Goal: Transaction & Acquisition: Purchase product/service

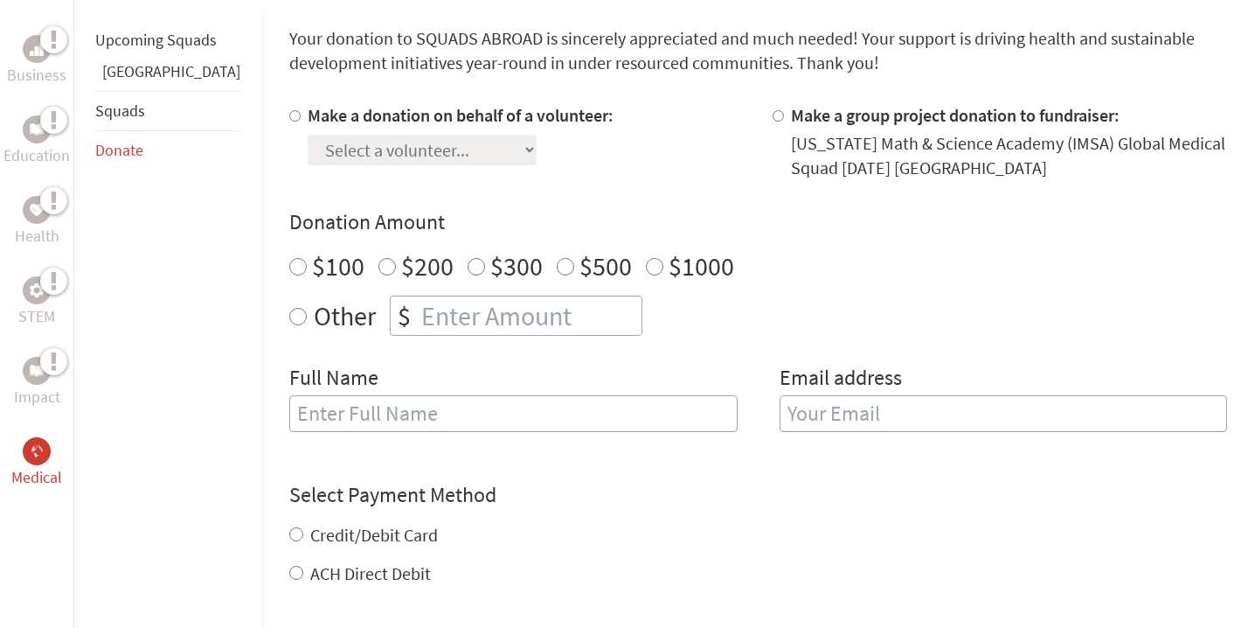
scroll to position [410, 0]
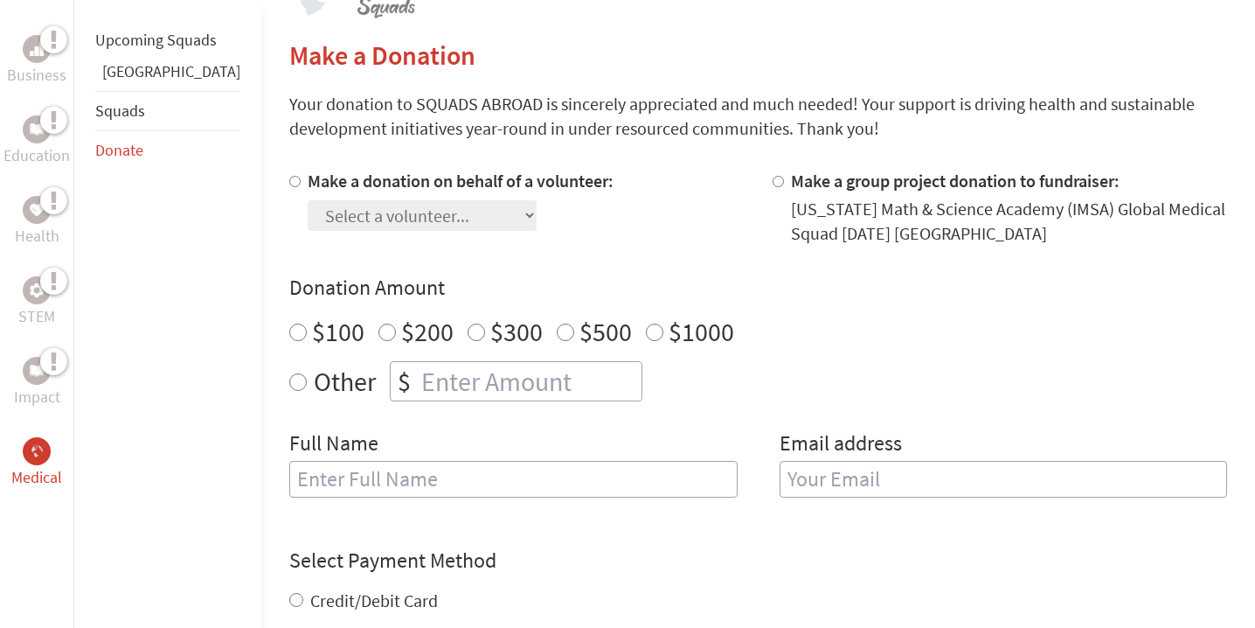
radio input "true"
click at [418, 382] on input "number" at bounding box center [530, 381] width 224 height 38
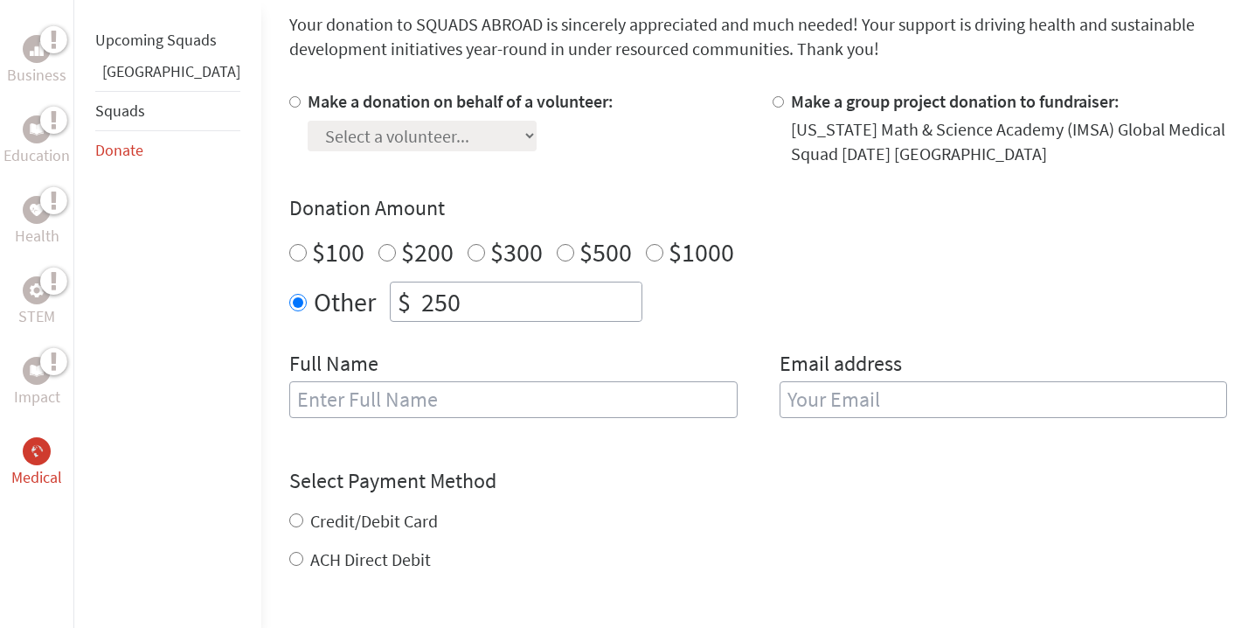
scroll to position [491, 0]
type input "250"
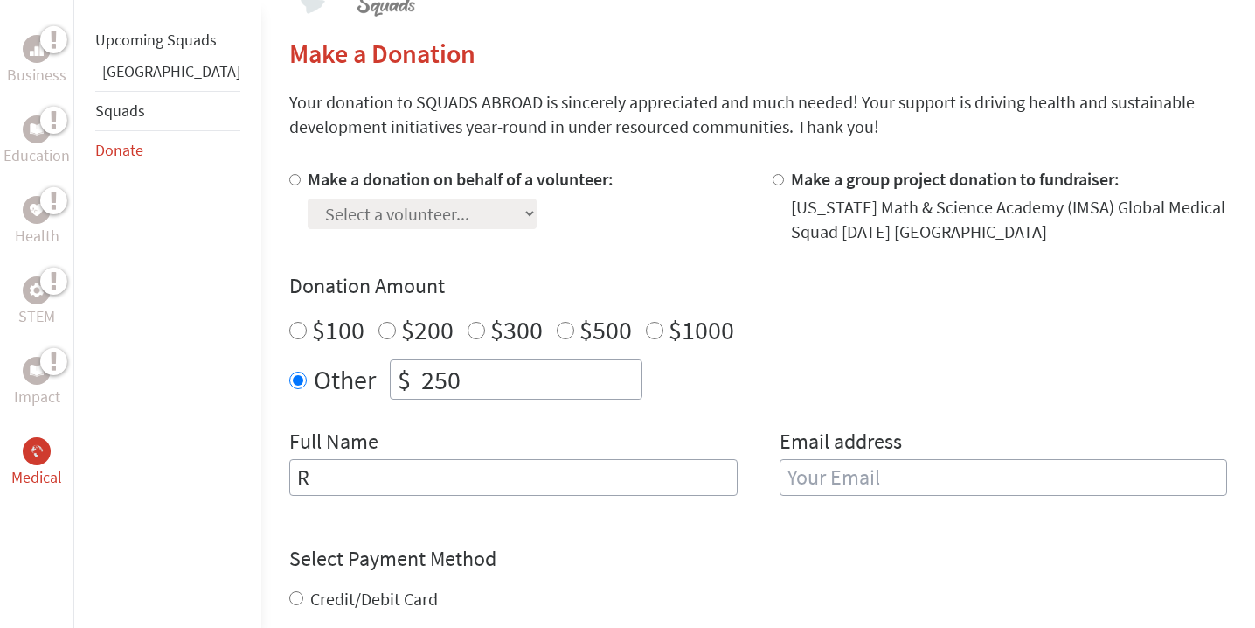
scroll to position [414, 0]
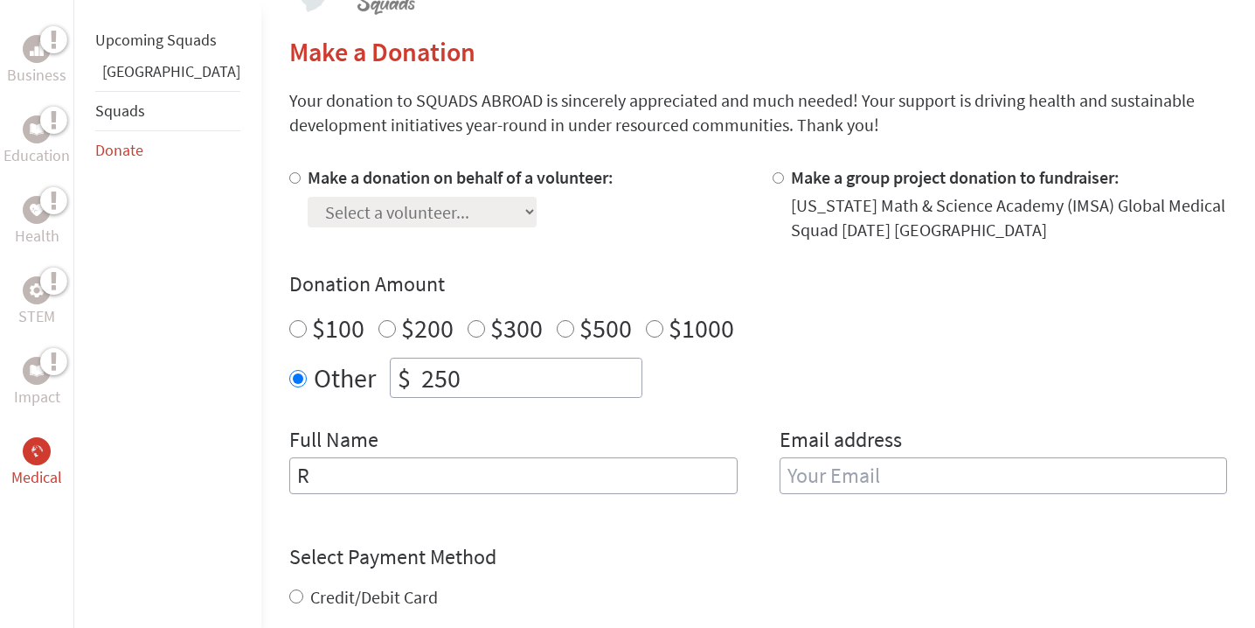
type input "R"
click at [289, 182] on input "Make a donation on behalf of a volunteer:" at bounding box center [294, 177] width 11 height 11
radio input "true"
click at [329, 222] on div "Make a donation on behalf of a volunteer: Select a volunteer... [PERSON_NAME] […" at bounding box center [461, 203] width 306 height 77
select select "6A43A425-8D71-11F0-9E6E-42010A400005"
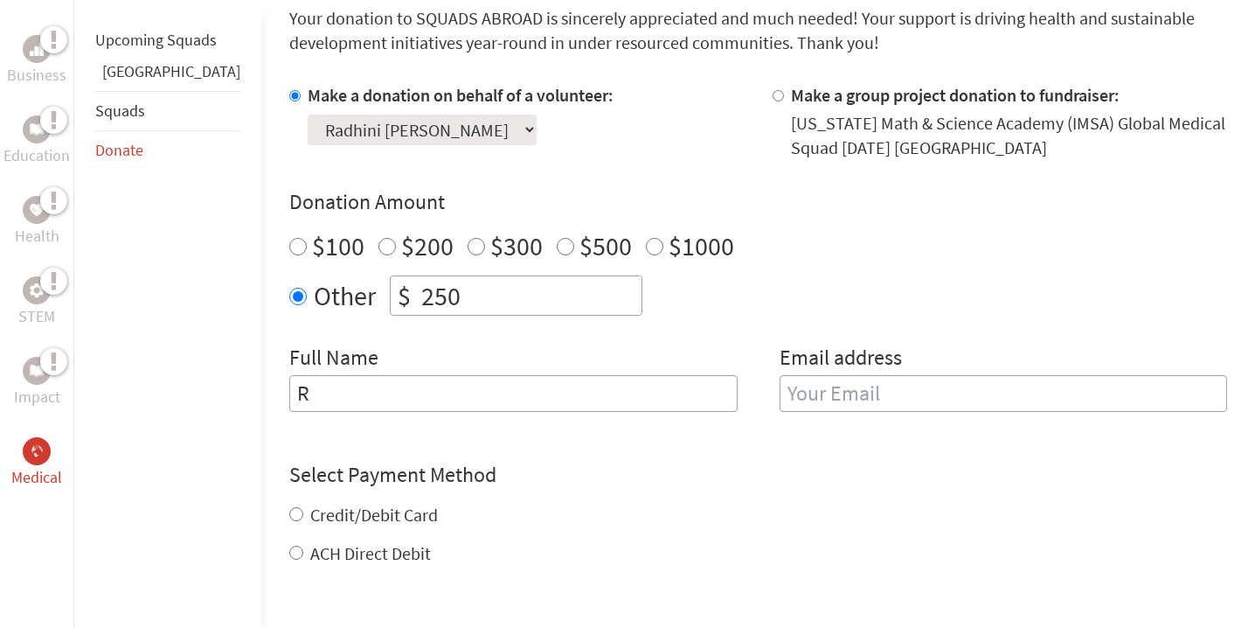
scroll to position [502, 0]
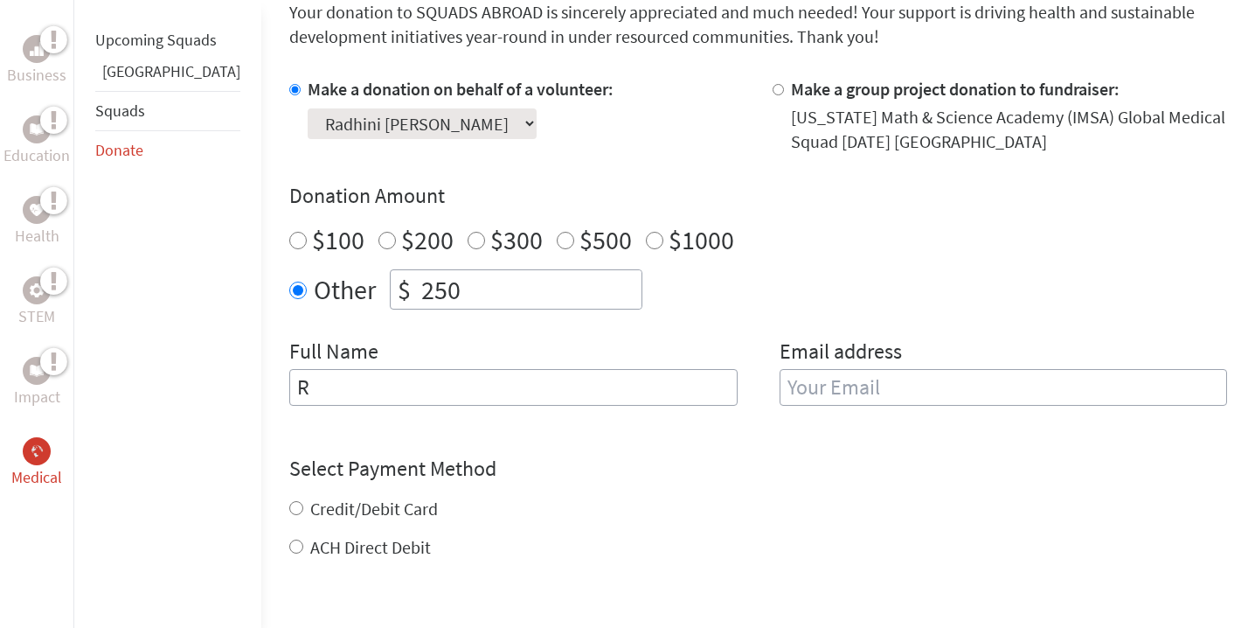
click at [289, 387] on input "R" at bounding box center [513, 387] width 449 height 37
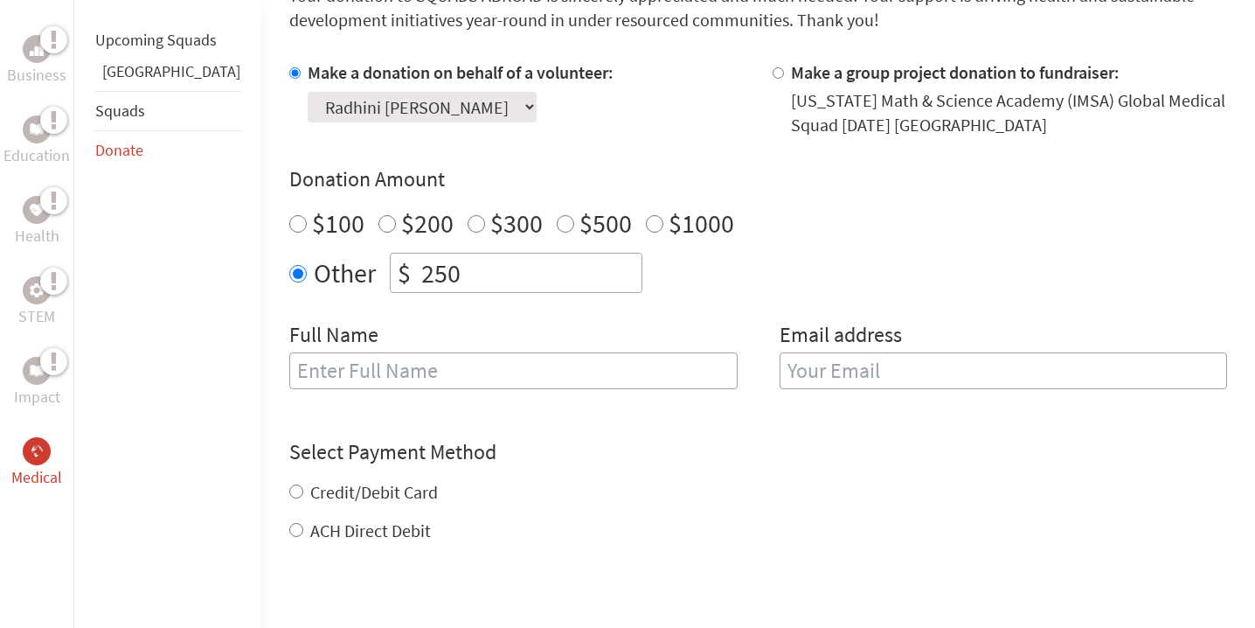
scroll to position [524, 0]
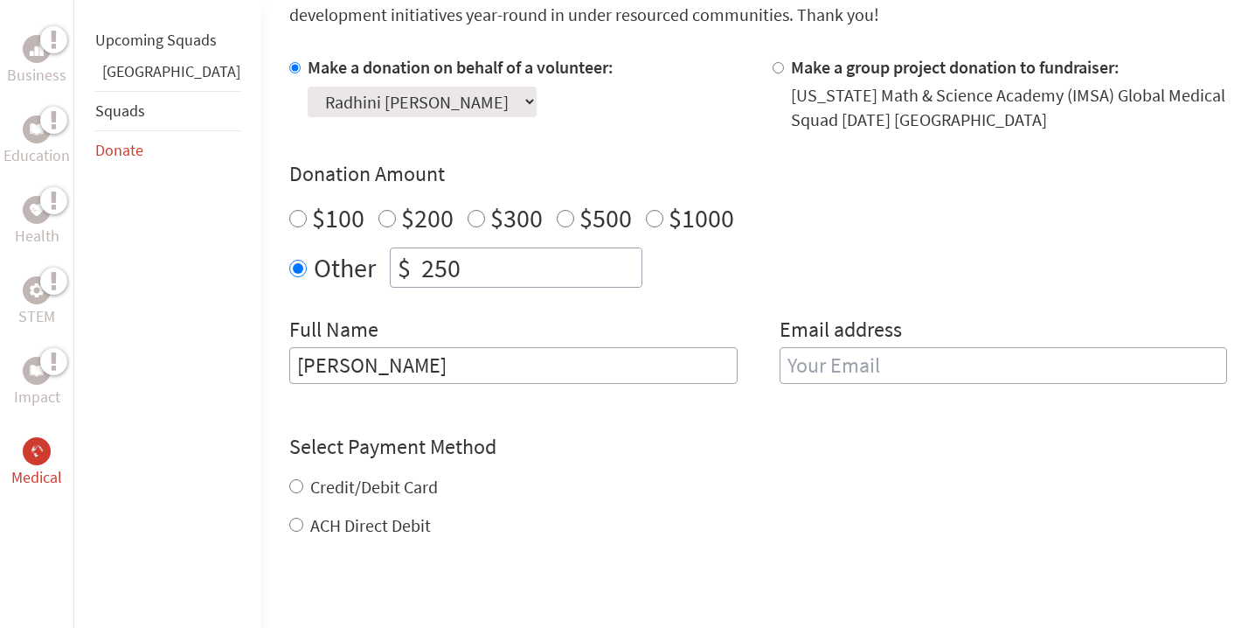
type input "[PERSON_NAME]"
type input "[PERSON_NAME][GEOGRAPHIC_DATA]"
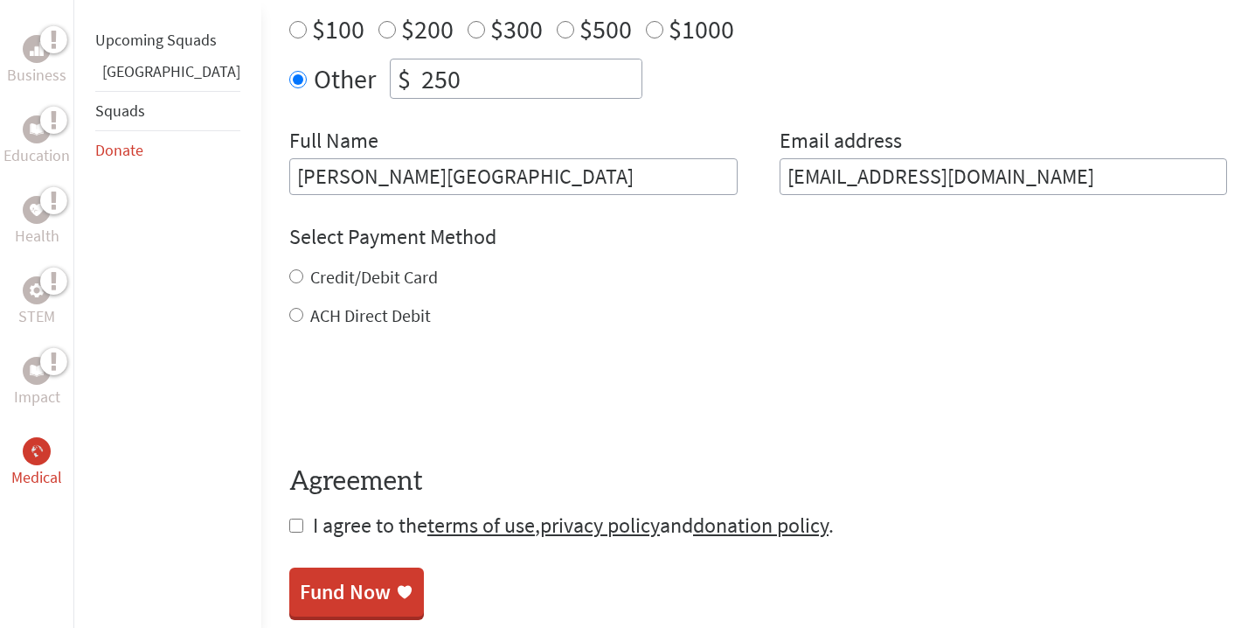
scroll to position [713, 0]
drag, startPoint x: 1011, startPoint y: 183, endPoint x: 621, endPoint y: 185, distance: 389.9
type input "kimberlypanchal@icl"
type input "[EMAIL_ADDRESS][DOMAIN_NAME]"
click at [289, 281] on div "Credit/Debit Card" at bounding box center [758, 277] width 938 height 24
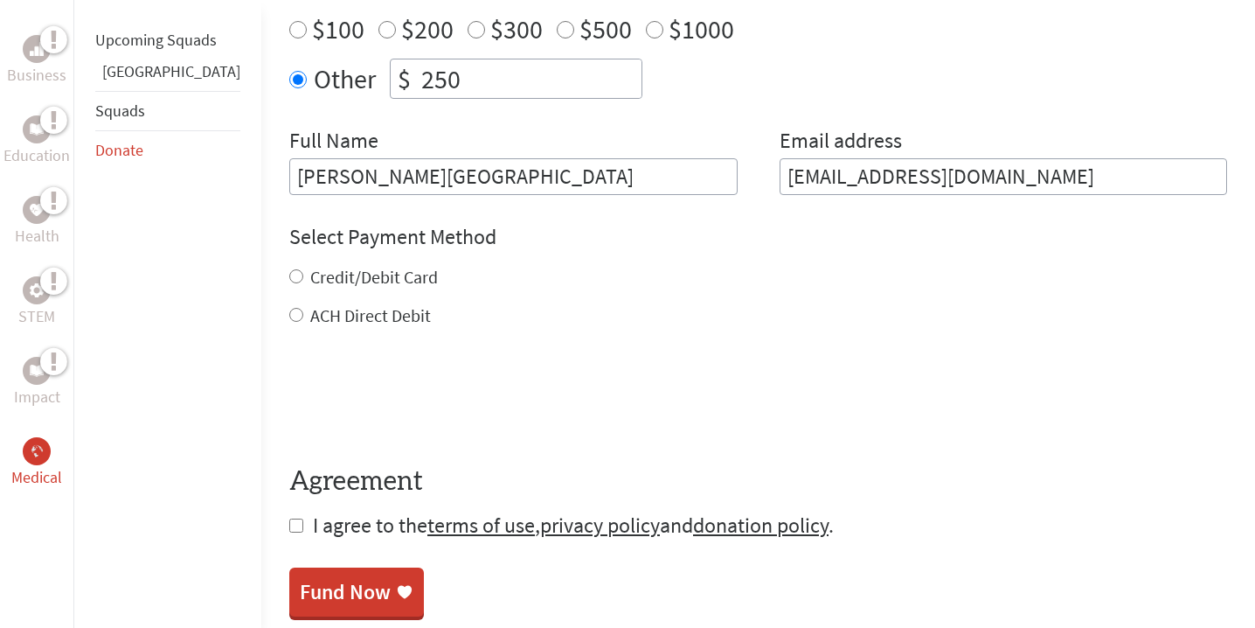
click at [289, 281] on input "Credit/Debit Card" at bounding box center [296, 276] width 14 height 14
radio input "true"
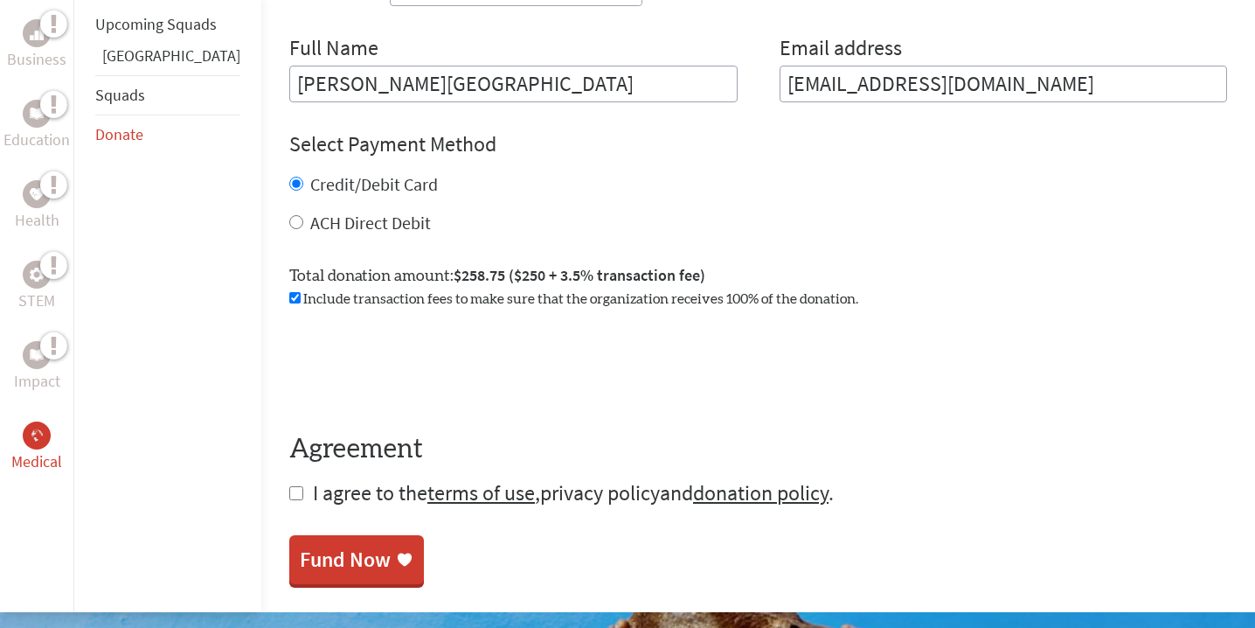
scroll to position [801, 0]
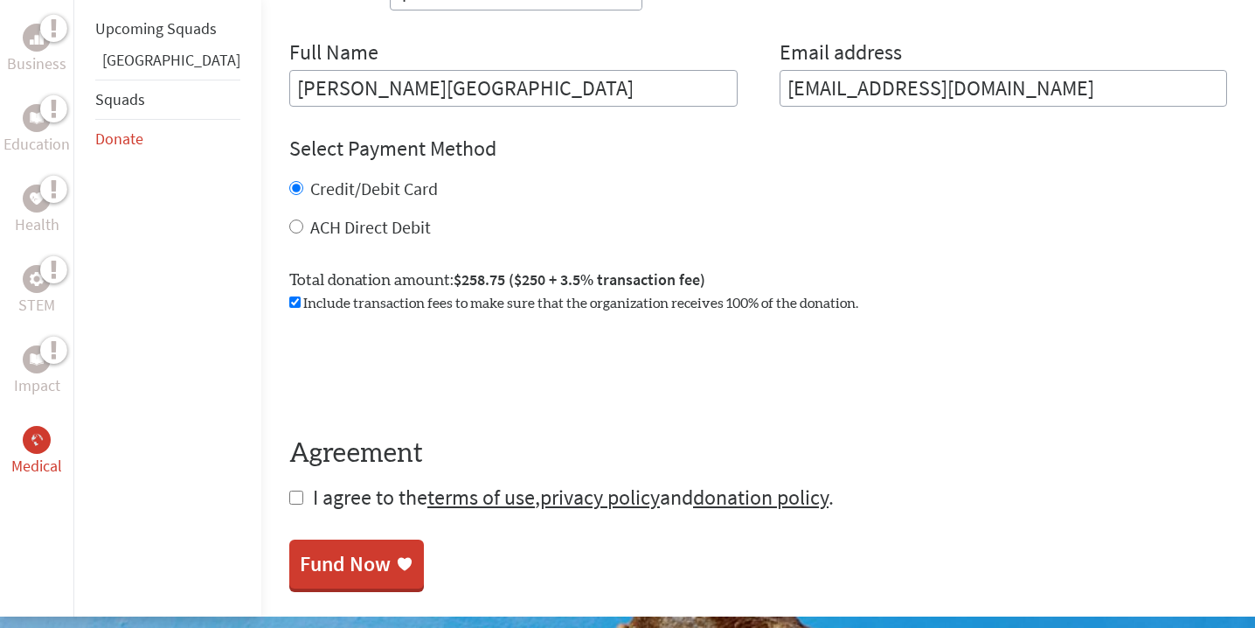
click at [289, 228] on input "ACH Direct Debit" at bounding box center [296, 226] width 14 height 14
radio input "true"
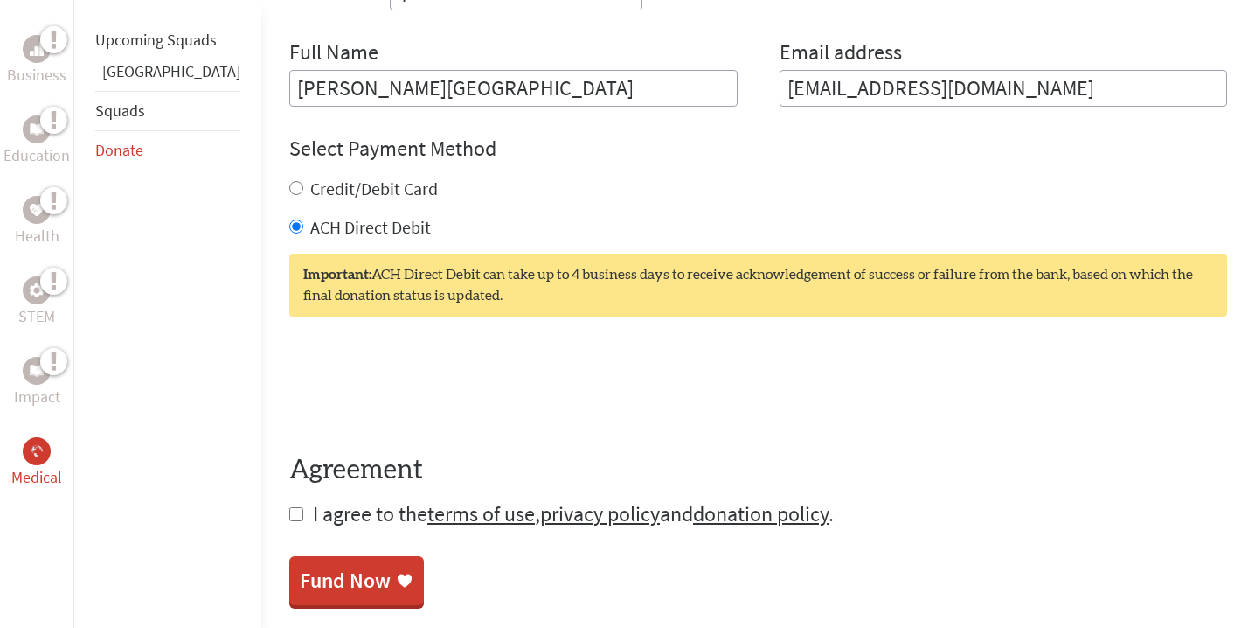
click at [289, 190] on input "Credit/Debit Card" at bounding box center [296, 188] width 14 height 14
radio input "true"
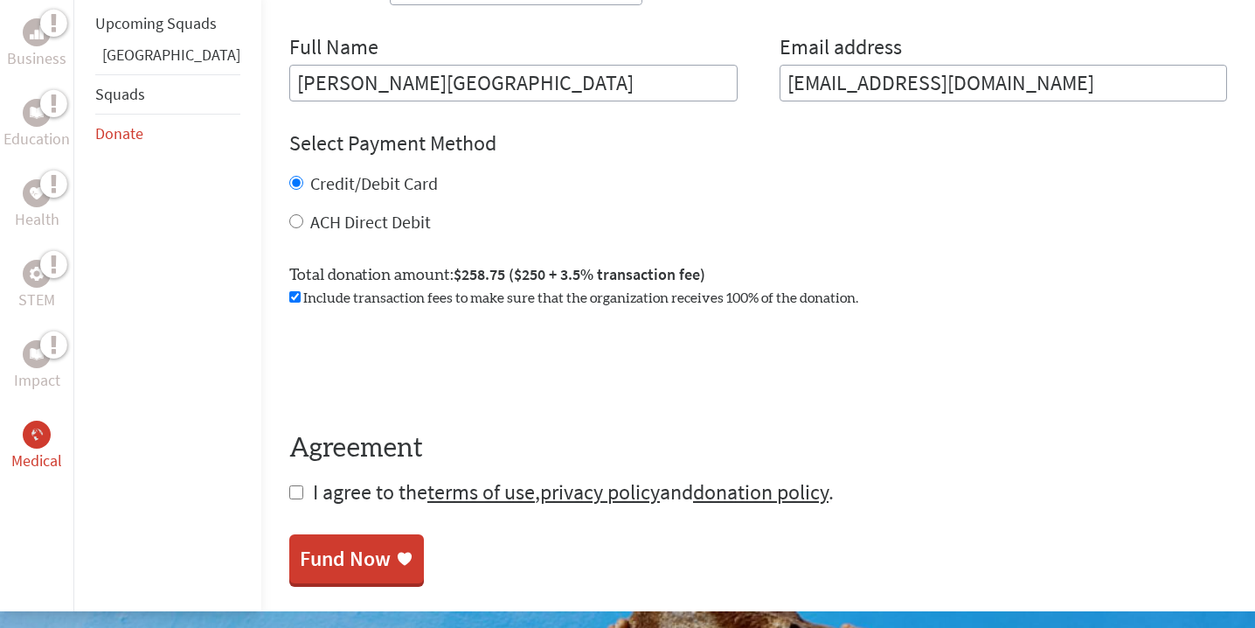
scroll to position [808, 0]
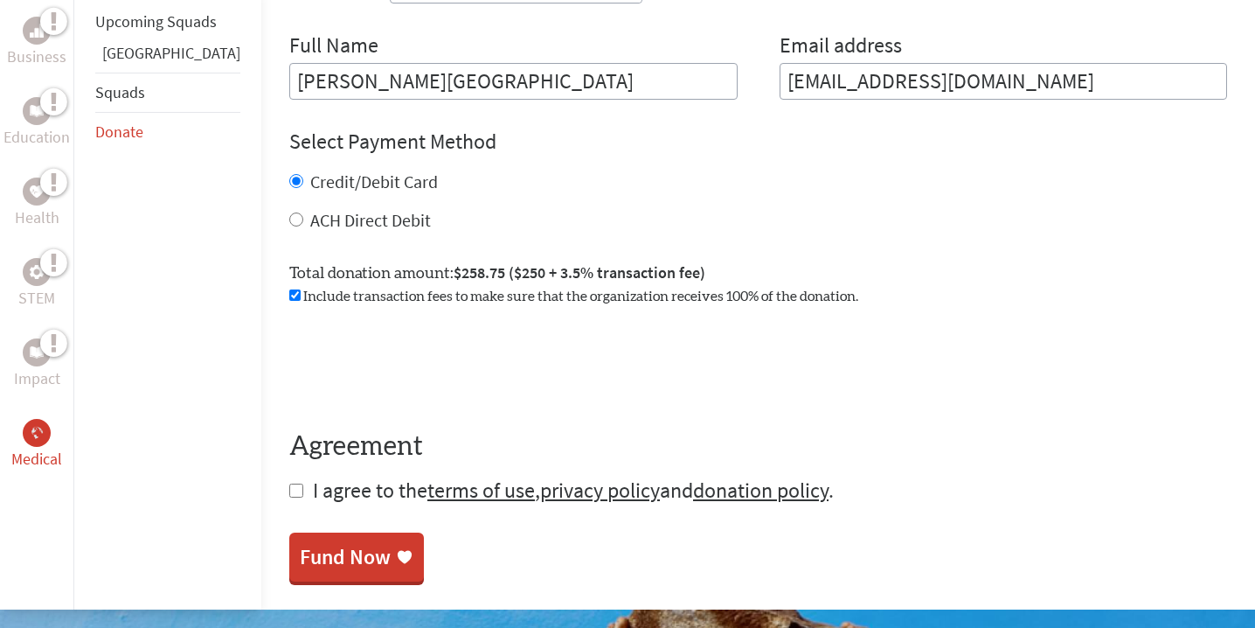
click at [289, 492] on input "checkbox" at bounding box center [296, 490] width 14 height 14
checkbox input "true"
click at [314, 559] on div "Fund Now" at bounding box center [345, 559] width 91 height 28
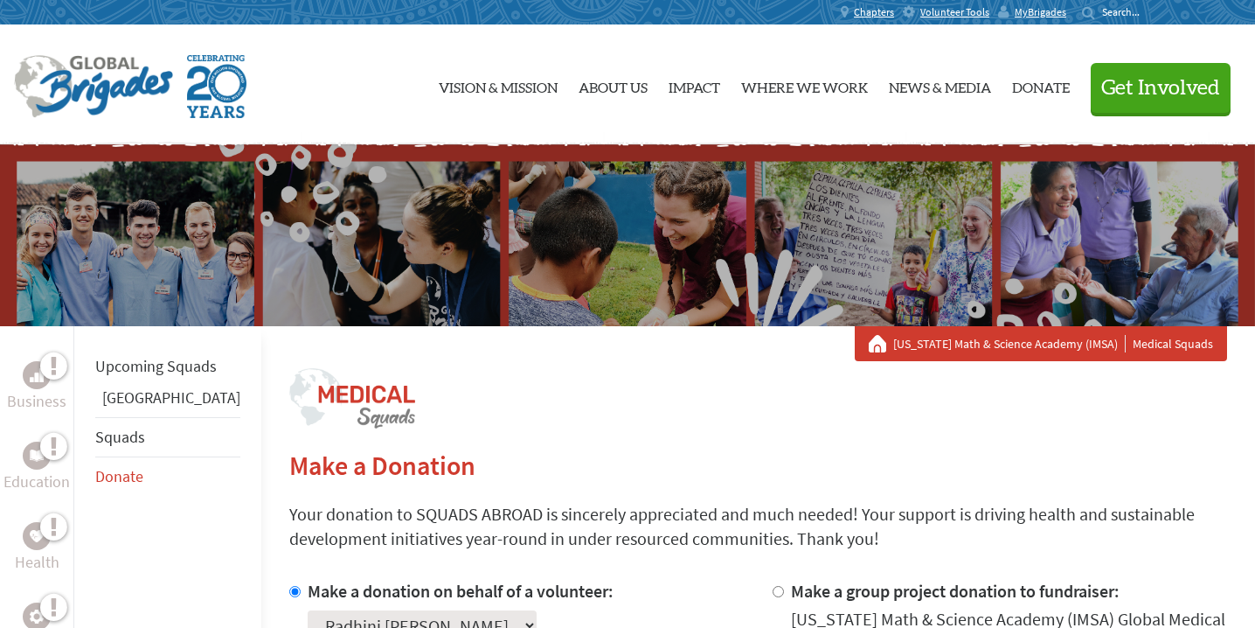
scroll to position [50, 0]
